Goal: Entertainment & Leisure: Consume media (video, audio)

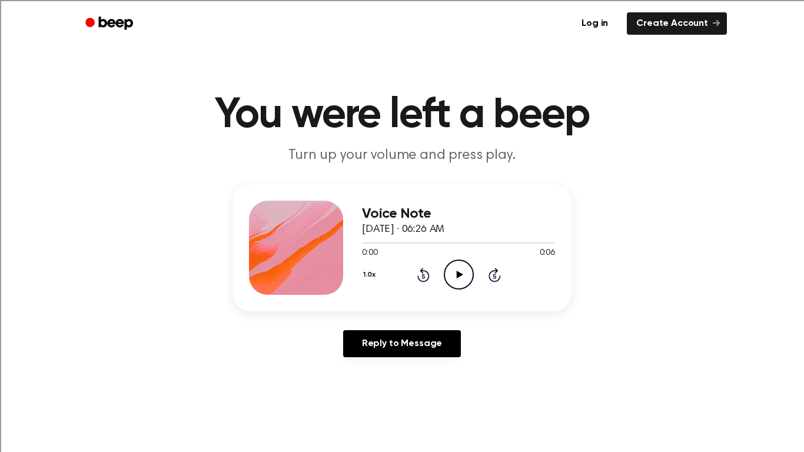
click at [456, 284] on icon "Play Audio" at bounding box center [459, 275] width 30 height 30
click at [456, 284] on icon "Pause Audio" at bounding box center [459, 275] width 30 height 30
click at [456, 284] on icon "Play Audio" at bounding box center [459, 275] width 30 height 30
click at [456, 284] on icon "Pause Audio" at bounding box center [459, 275] width 30 height 30
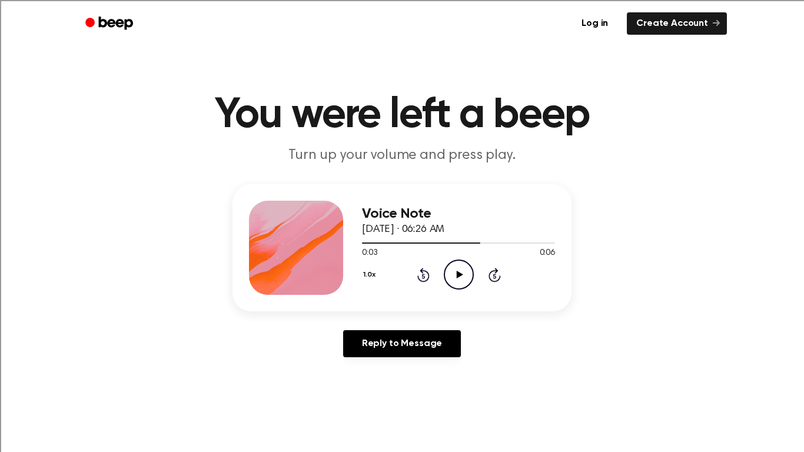
click at [456, 284] on icon "Play Audio" at bounding box center [459, 275] width 30 height 30
click at [456, 284] on icon "Pause Audio" at bounding box center [459, 275] width 30 height 30
click at [456, 284] on icon "Play Audio" at bounding box center [459, 275] width 30 height 30
click at [446, 272] on icon "Play Audio" at bounding box center [459, 275] width 30 height 30
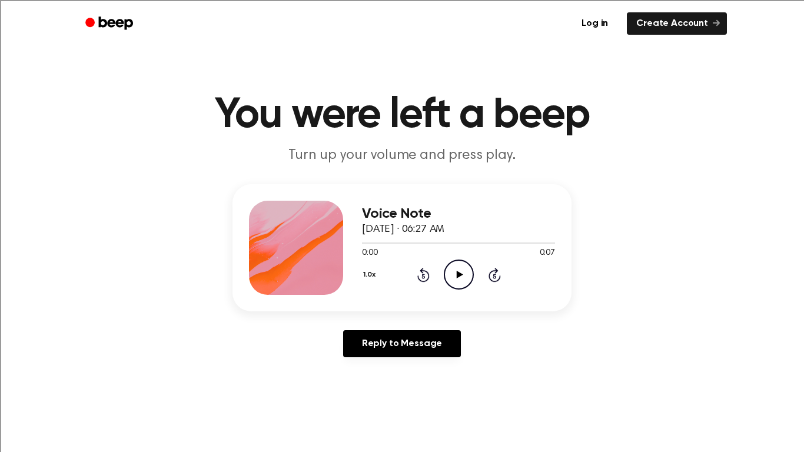
click at [466, 273] on icon "Play Audio" at bounding box center [459, 275] width 30 height 30
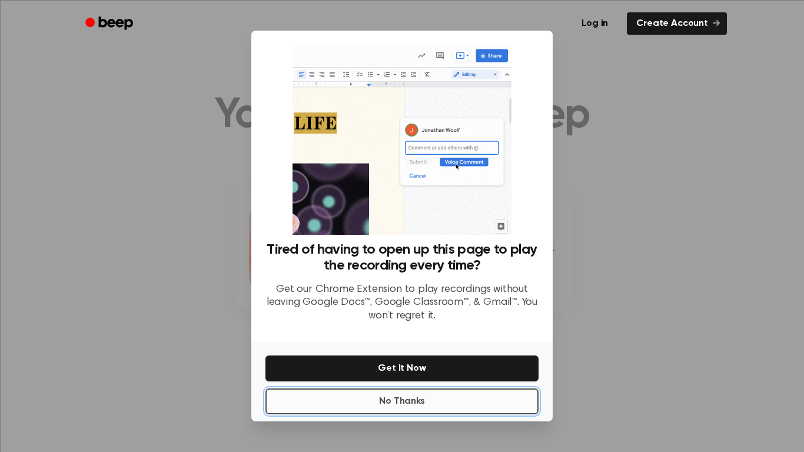
click at [447, 406] on button "No Thanks" at bounding box center [402, 402] width 273 height 26
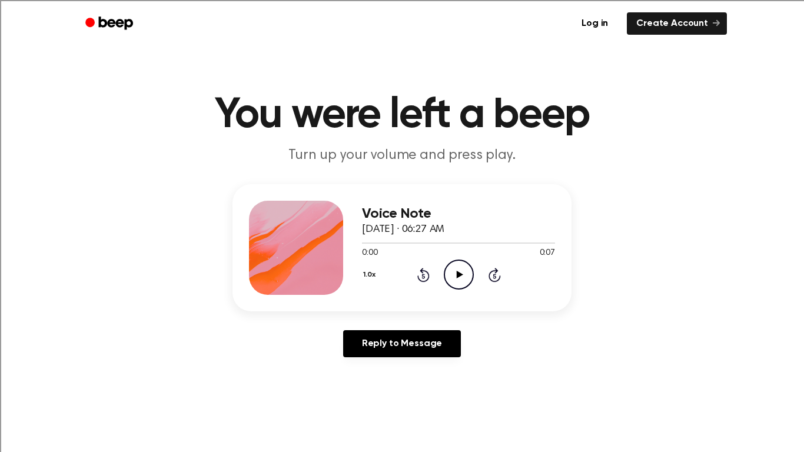
click at [452, 281] on icon "Play Audio" at bounding box center [459, 275] width 30 height 30
click at [465, 269] on icon "Play Audio" at bounding box center [459, 275] width 30 height 30
click at [469, 286] on icon "Play Audio" at bounding box center [459, 275] width 30 height 30
click at [469, 287] on icon "Play Audio" at bounding box center [459, 275] width 30 height 30
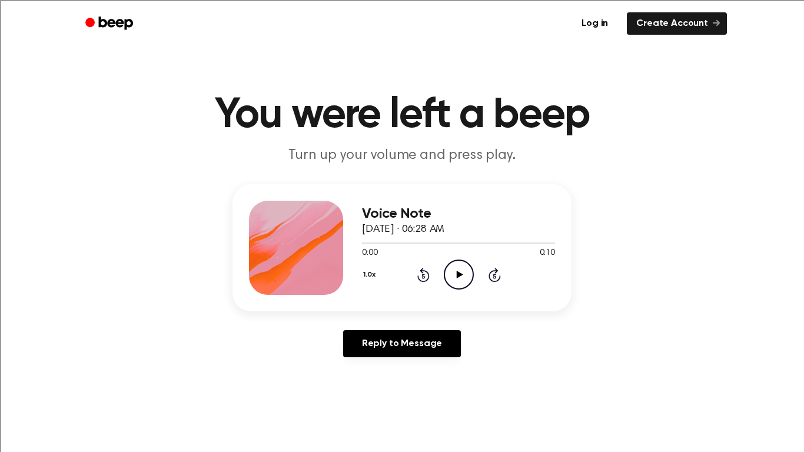
click at [462, 266] on icon "Play Audio" at bounding box center [459, 275] width 30 height 30
click at [463, 263] on icon "Play Audio" at bounding box center [459, 275] width 30 height 30
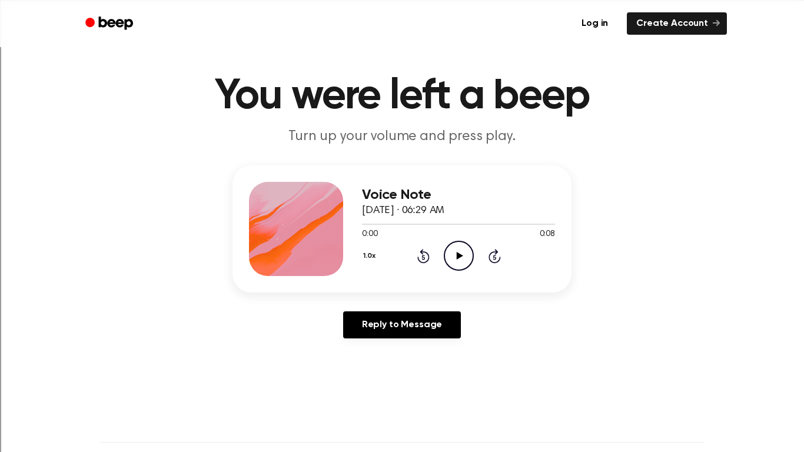
click at [461, 247] on icon "Play Audio" at bounding box center [459, 256] width 30 height 30
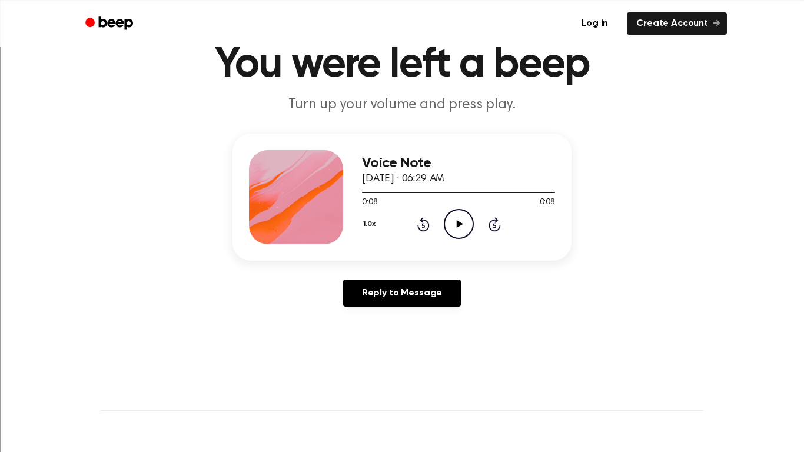
scroll to position [49, 0]
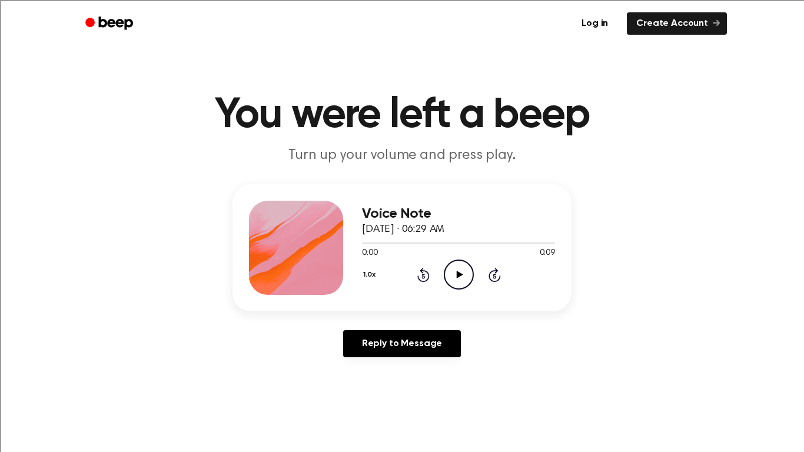
click at [451, 280] on icon "Play Audio" at bounding box center [459, 275] width 30 height 30
click at [455, 272] on icon "Play Audio" at bounding box center [459, 275] width 30 height 30
